Goal: Information Seeking & Learning: Learn about a topic

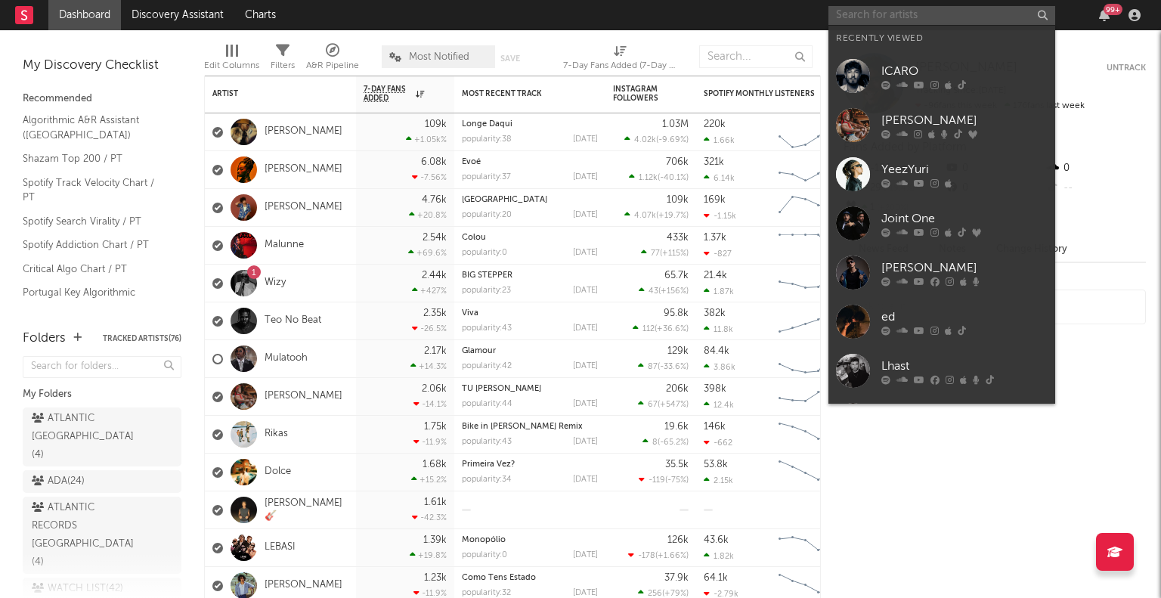
click at [915, 11] on input "text" at bounding box center [941, 15] width 227 height 19
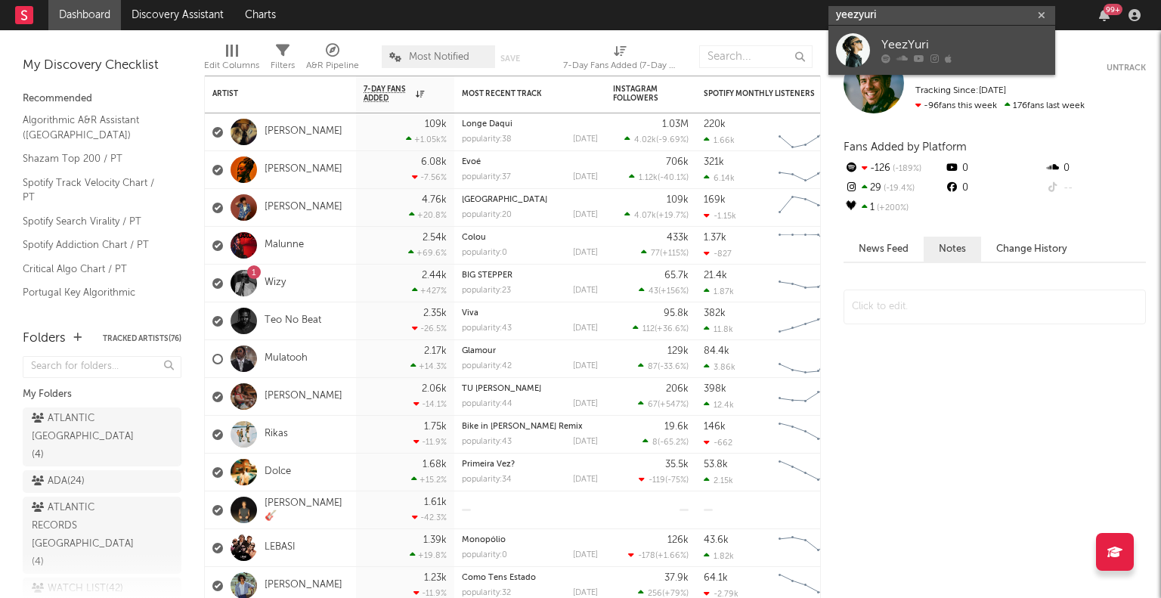
type input "yeezyuri"
click at [950, 40] on div "YeezYuri" at bounding box center [964, 45] width 166 height 18
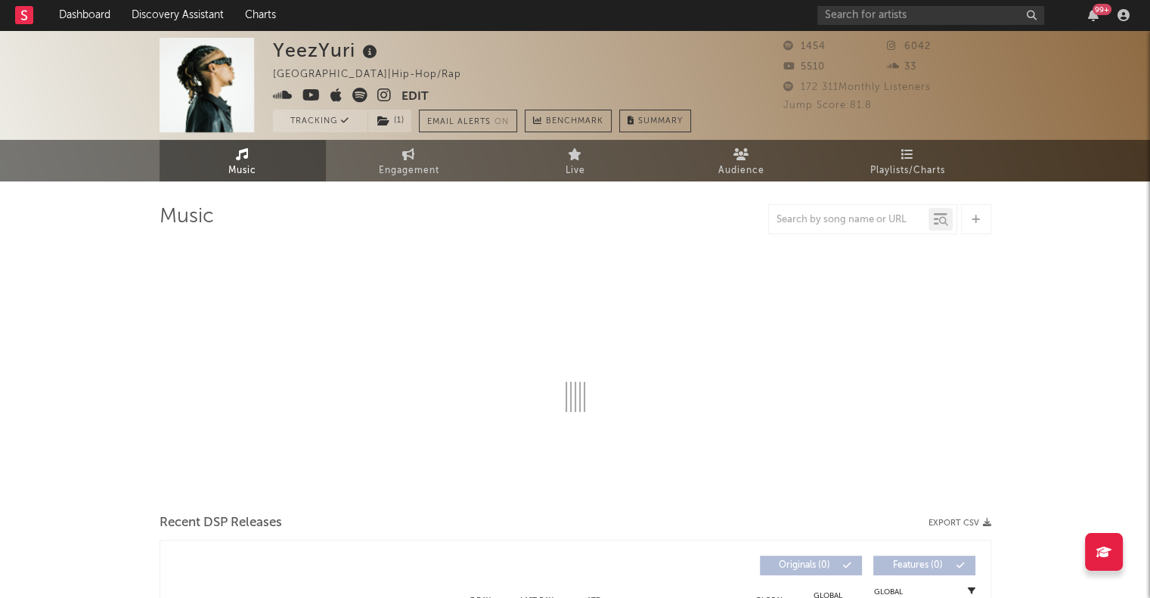
select select "1w"
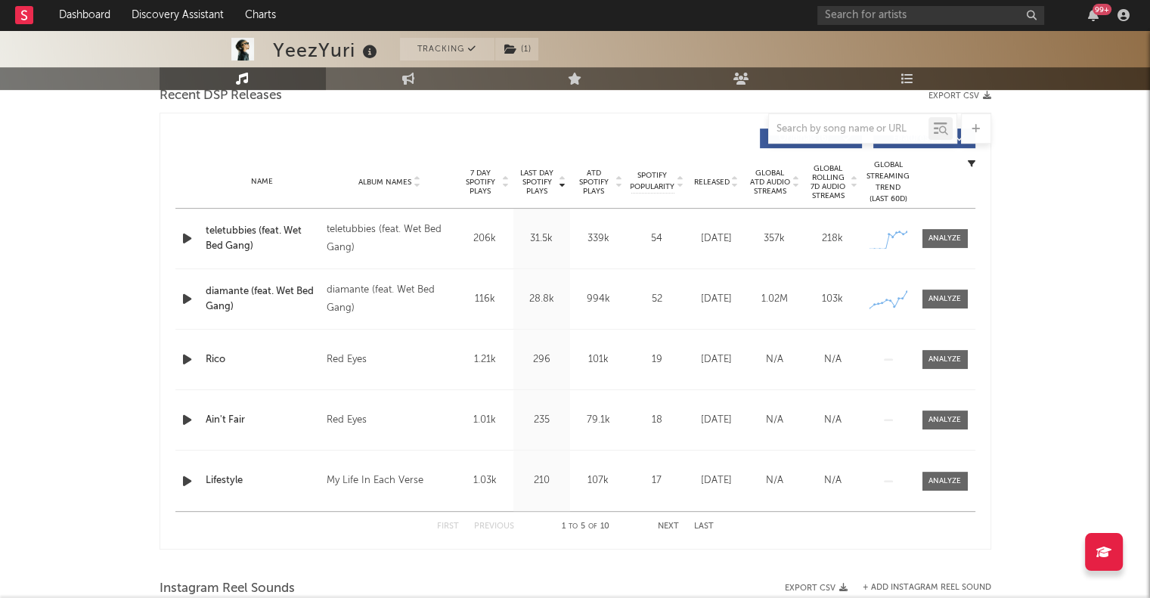
scroll to position [544, 0]
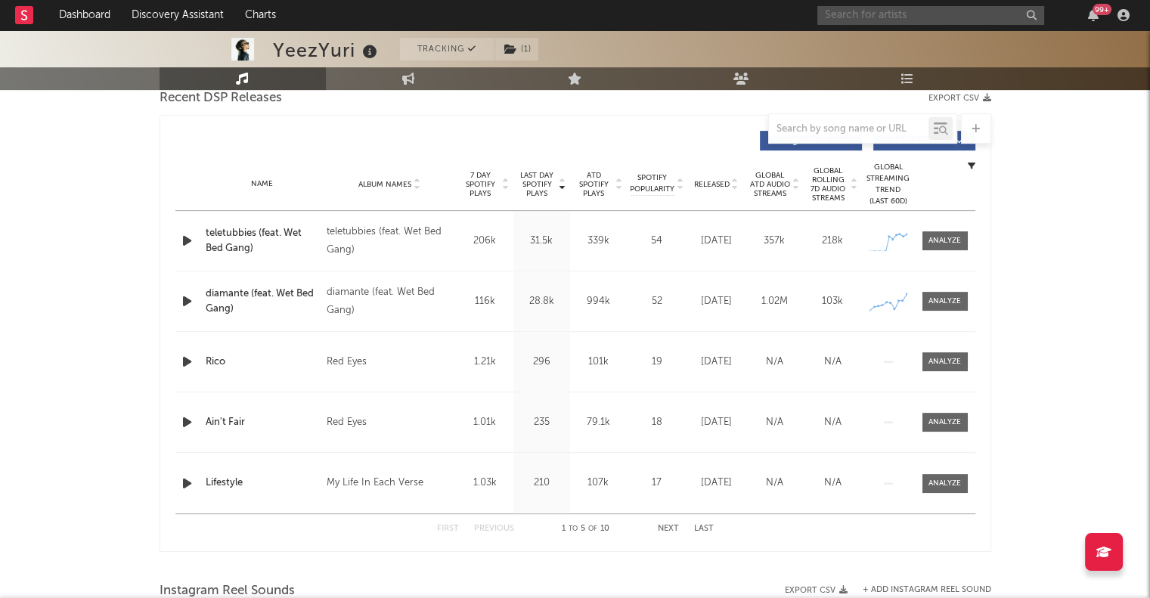
click at [882, 17] on input "text" at bounding box center [930, 15] width 227 height 19
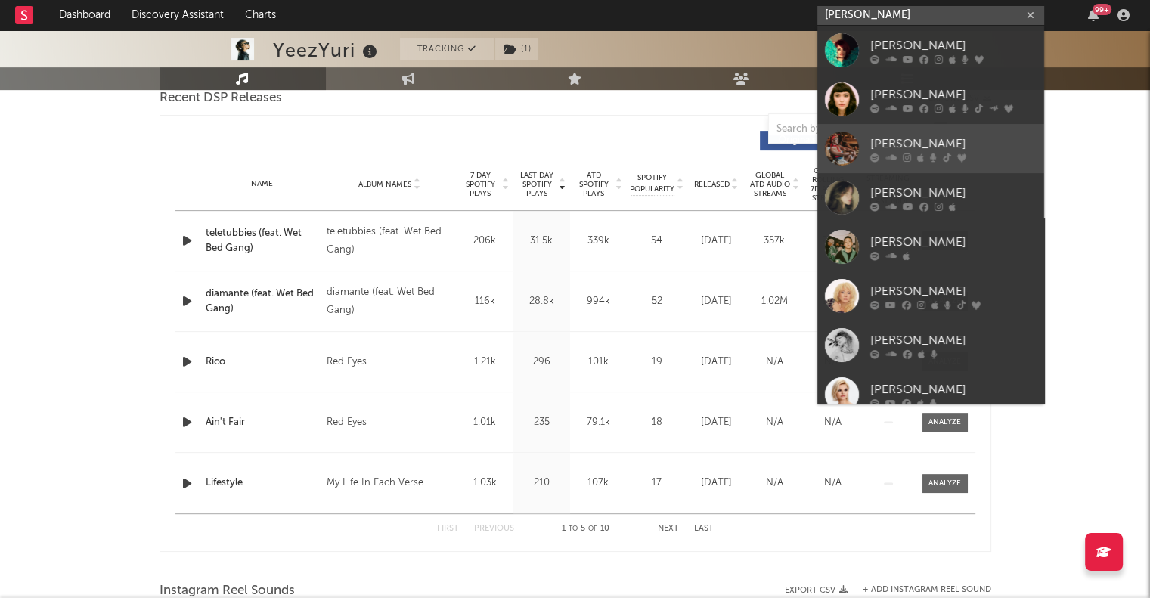
type input "[PERSON_NAME]"
click at [929, 144] on div "[PERSON_NAME]" at bounding box center [953, 144] width 166 height 18
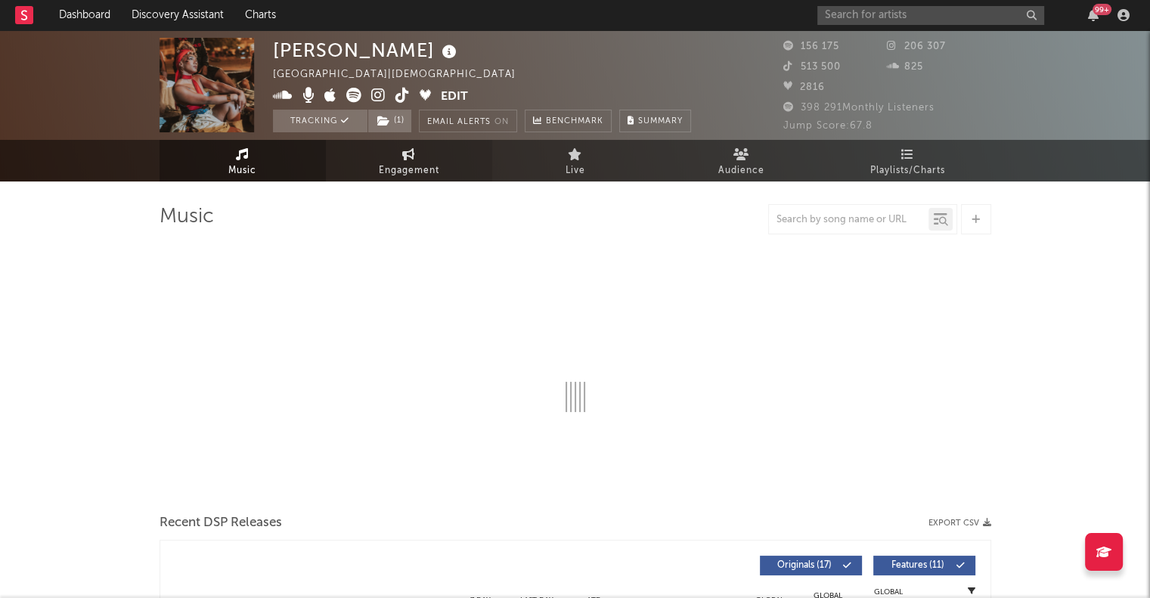
select select "6m"
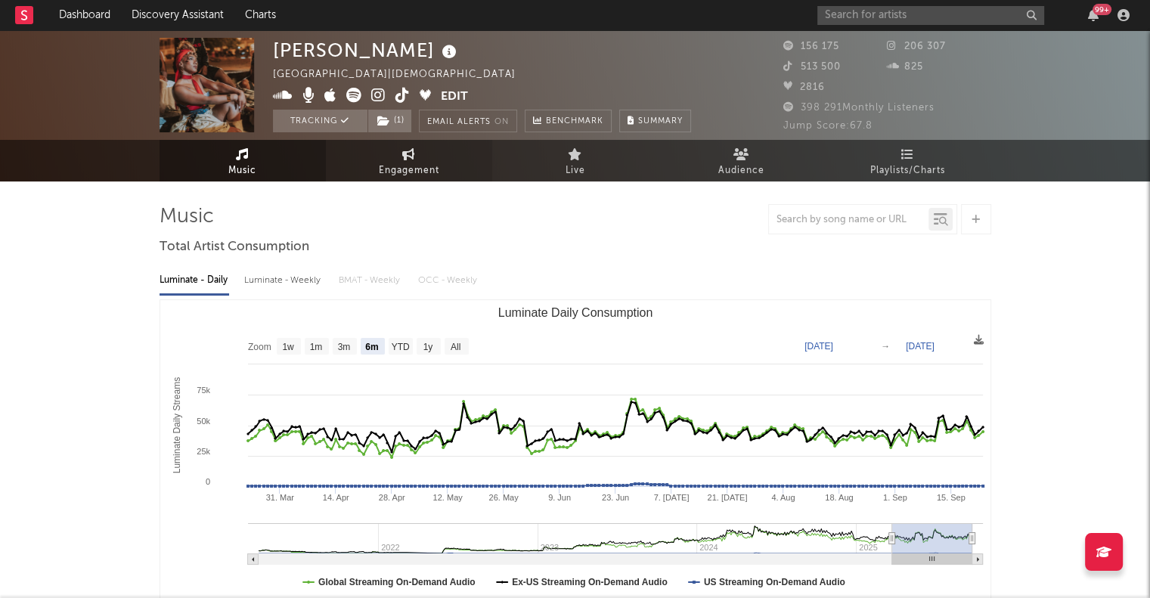
click at [436, 171] on span "Engagement" at bounding box center [409, 171] width 60 height 18
select select "1w"
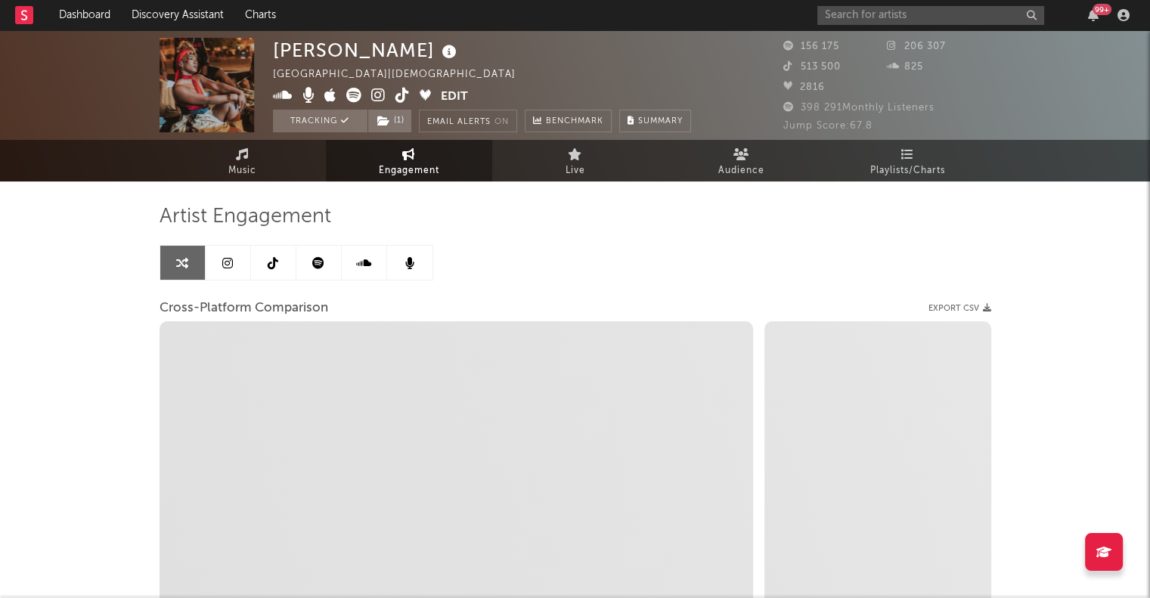
click at [231, 265] on icon at bounding box center [227, 263] width 11 height 12
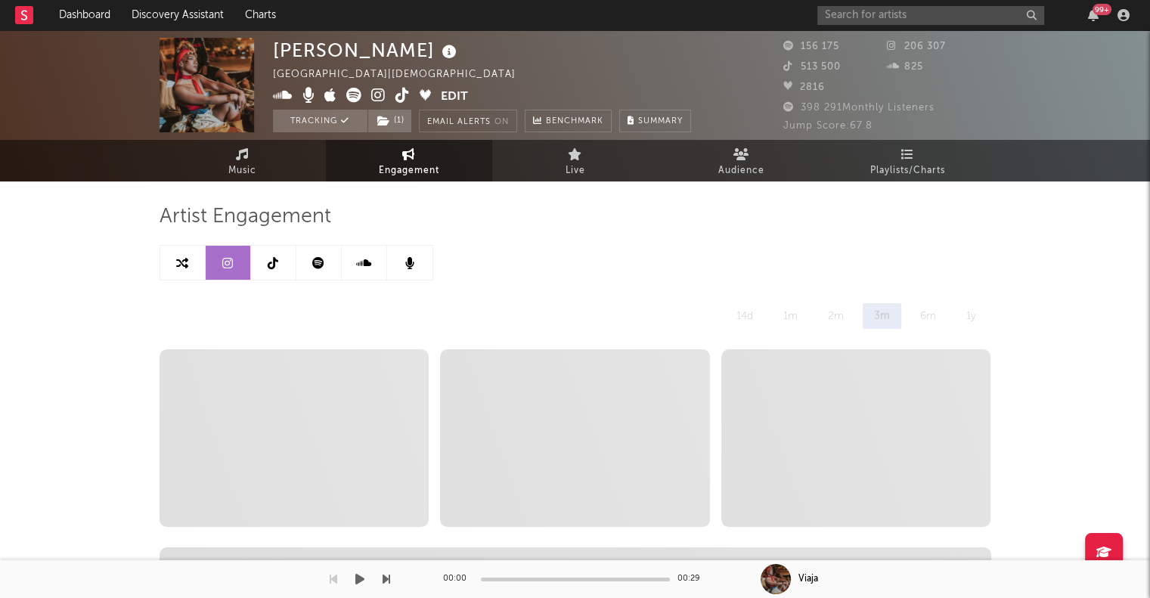
select select "6m"
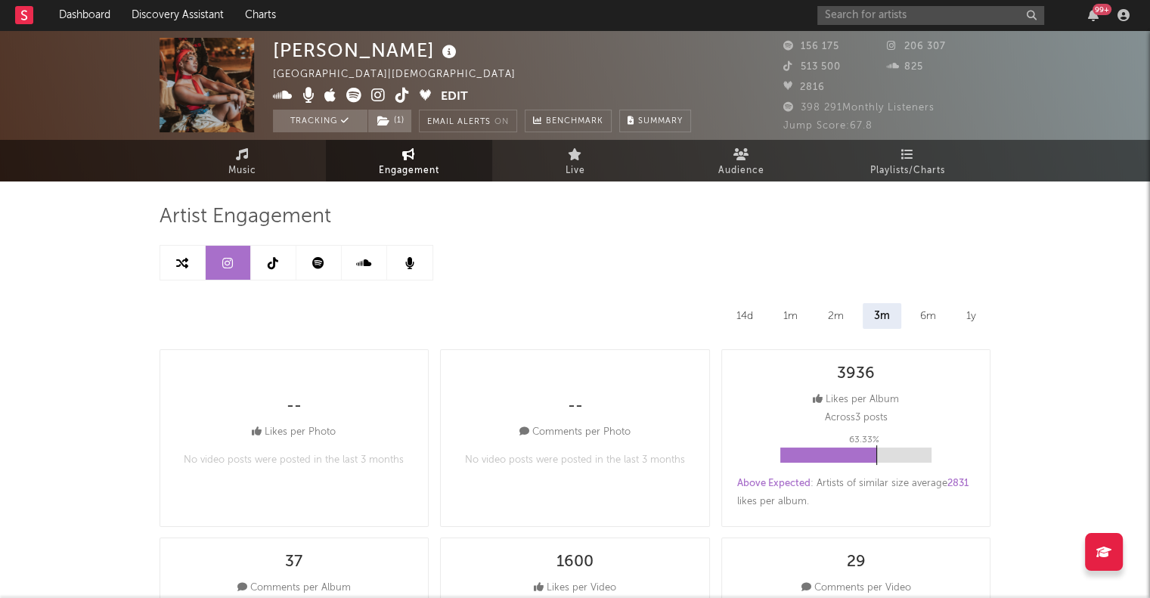
click at [277, 262] on icon at bounding box center [273, 263] width 11 height 12
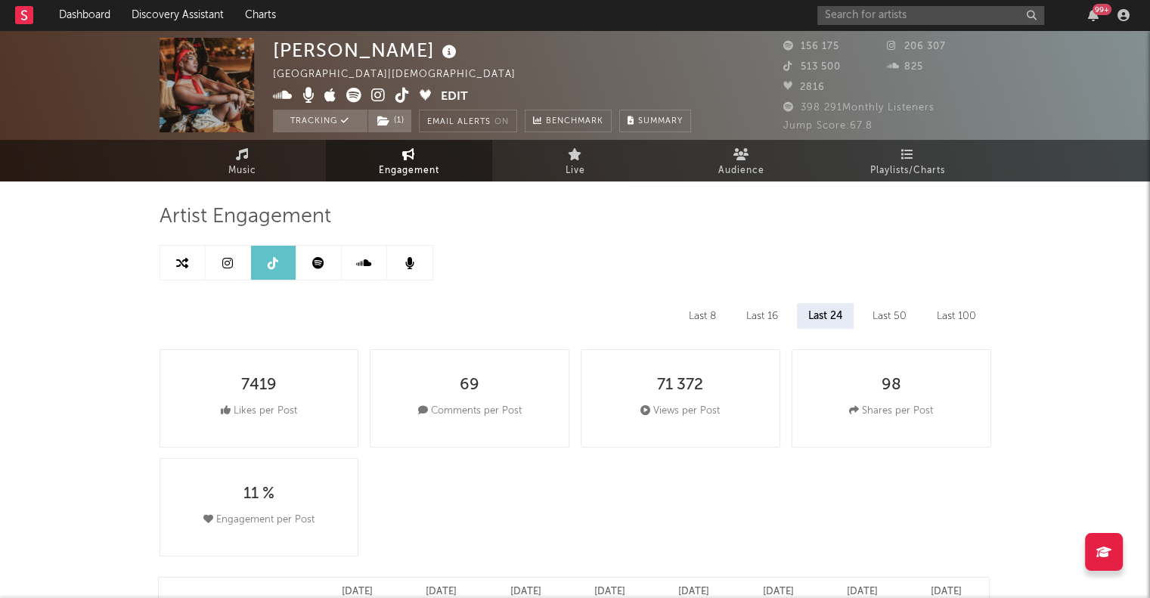
select select "6m"
click at [263, 162] on link "Music" at bounding box center [242, 161] width 166 height 42
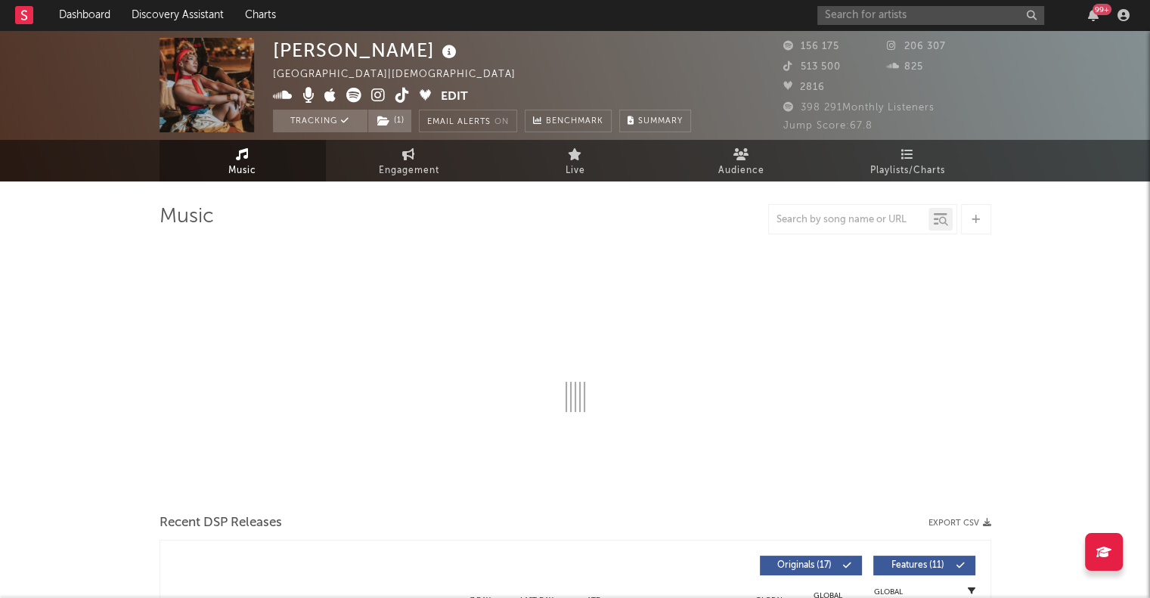
select select "6m"
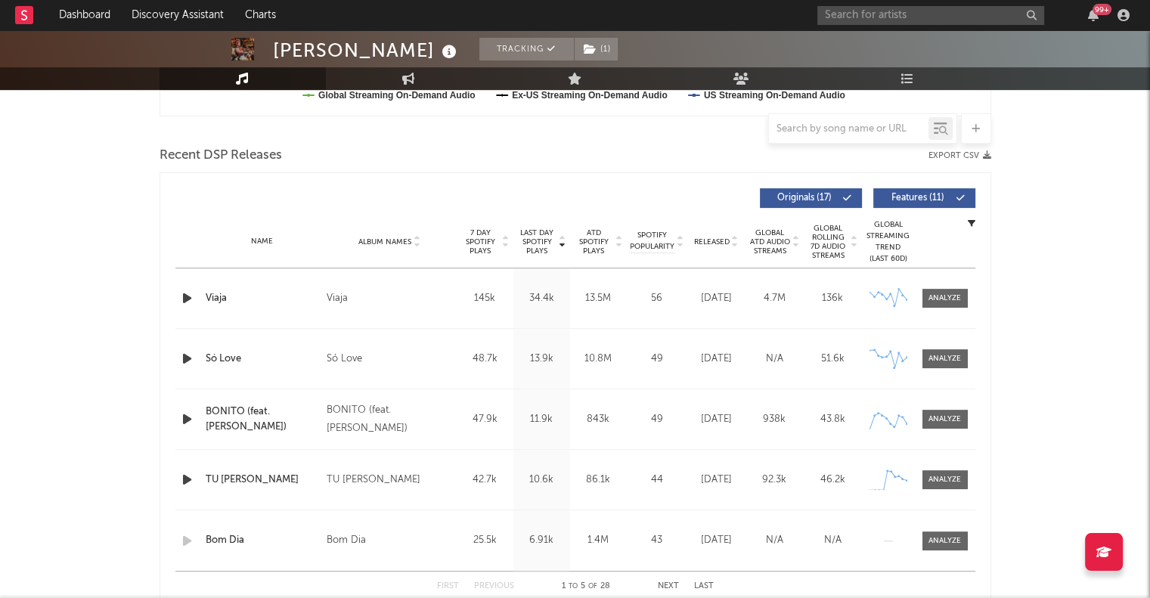
scroll to position [508, 0]
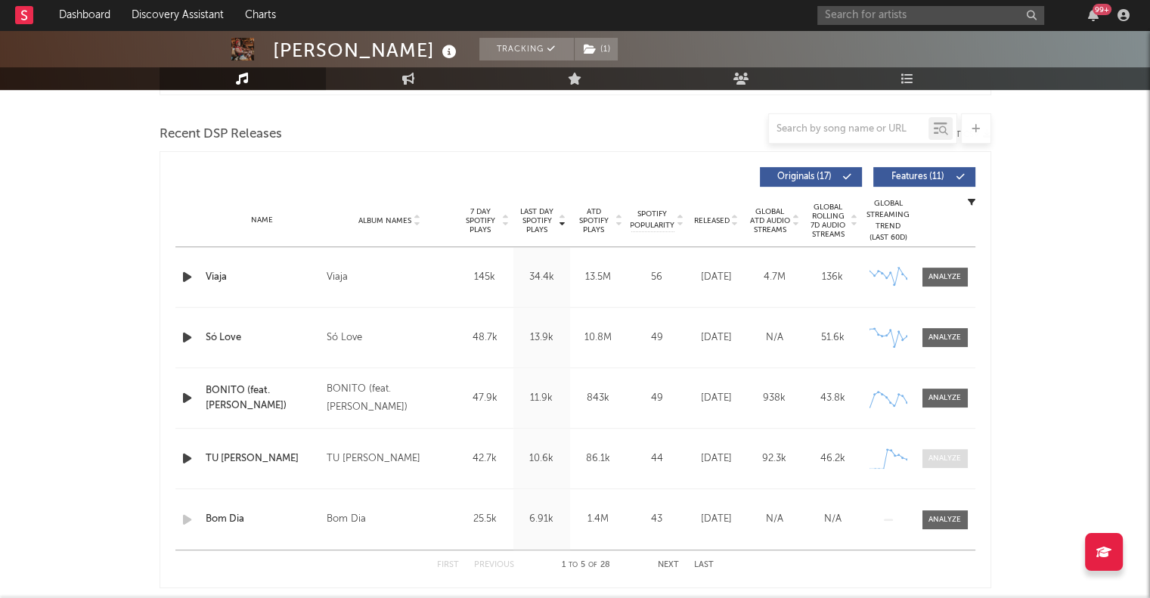
click at [941, 453] on div at bounding box center [944, 458] width 32 height 11
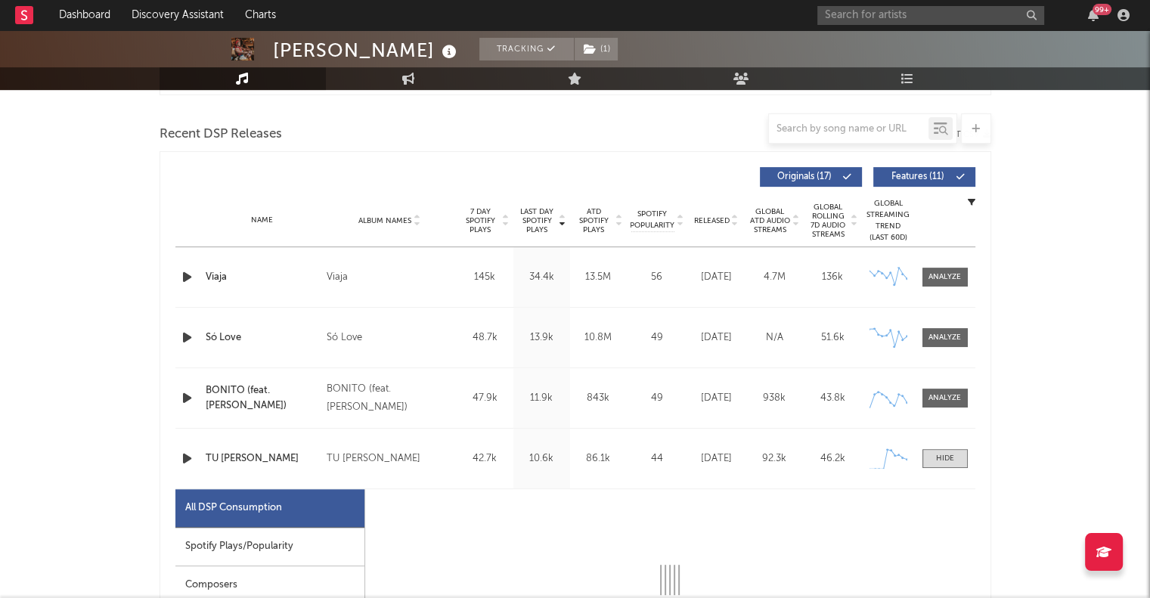
select select "1w"
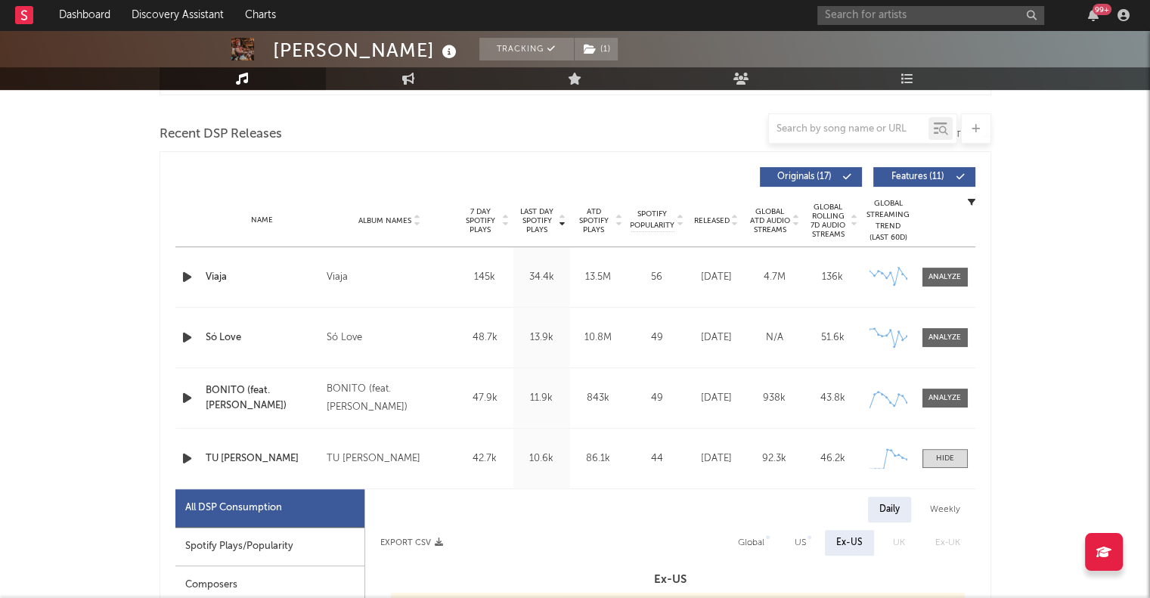
click at [240, 546] on div "Spotify Plays/Popularity" at bounding box center [269, 547] width 189 height 39
select select "1w"
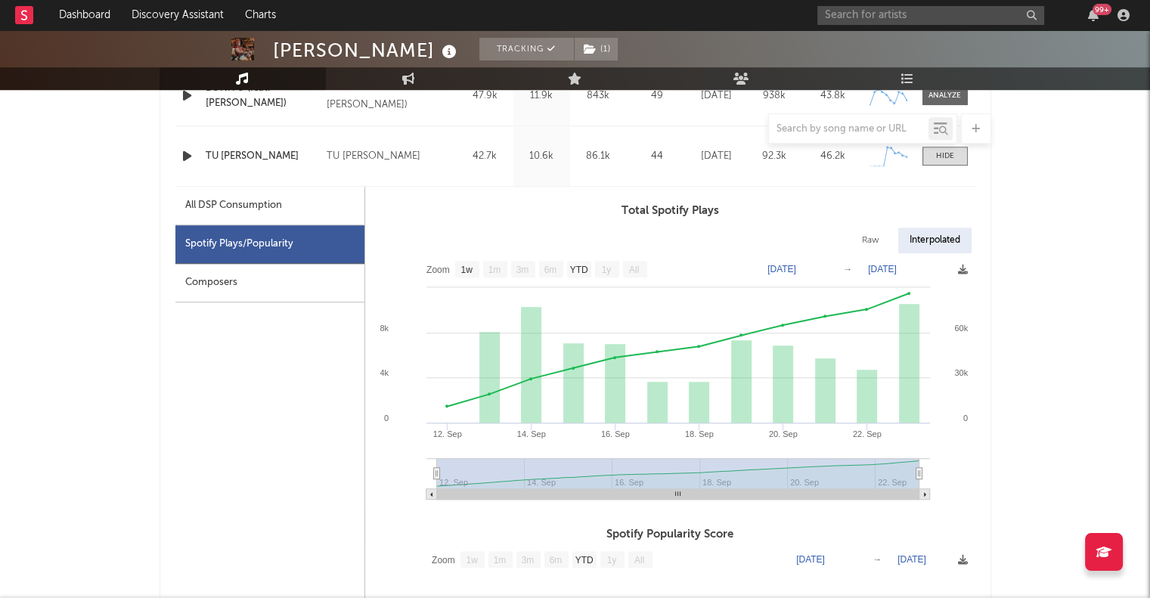
scroll to position [825, 0]
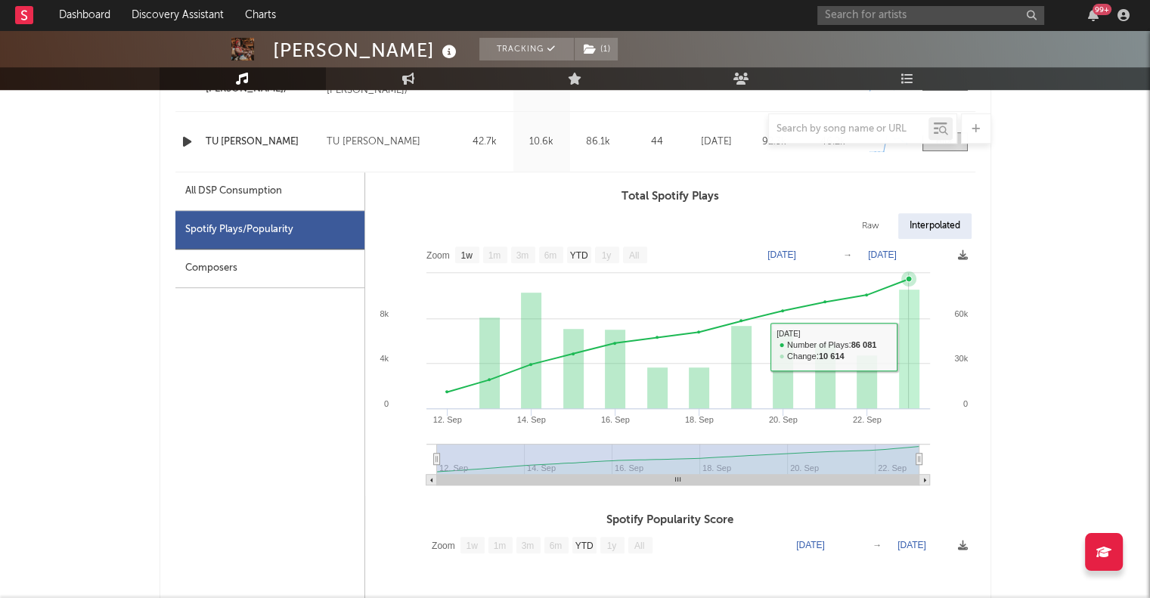
click at [903, 289] on rect at bounding box center [909, 348] width 20 height 119
